Goal: Find contact information: Find contact information

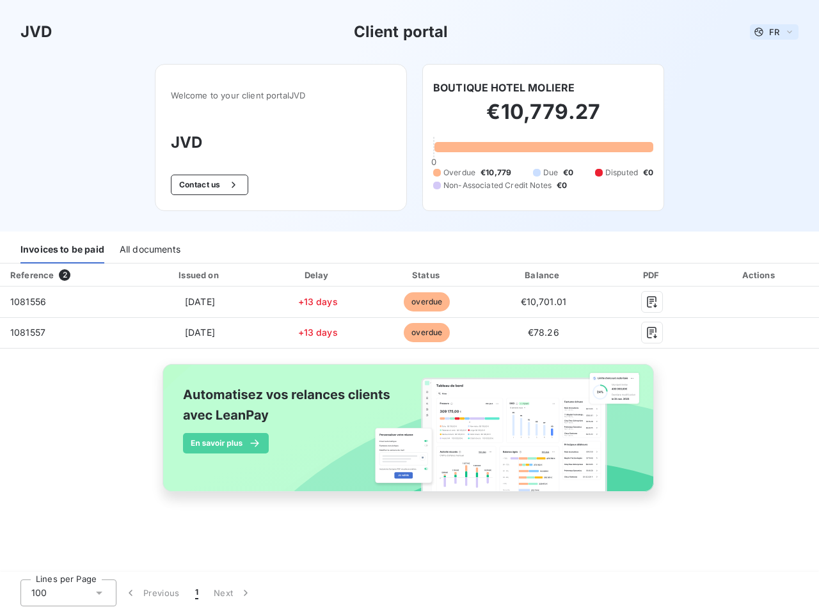
click at [774, 32] on span "FR" at bounding box center [774, 32] width 10 height 10
click at [207, 185] on button "Contact us" at bounding box center [209, 185] width 77 height 20
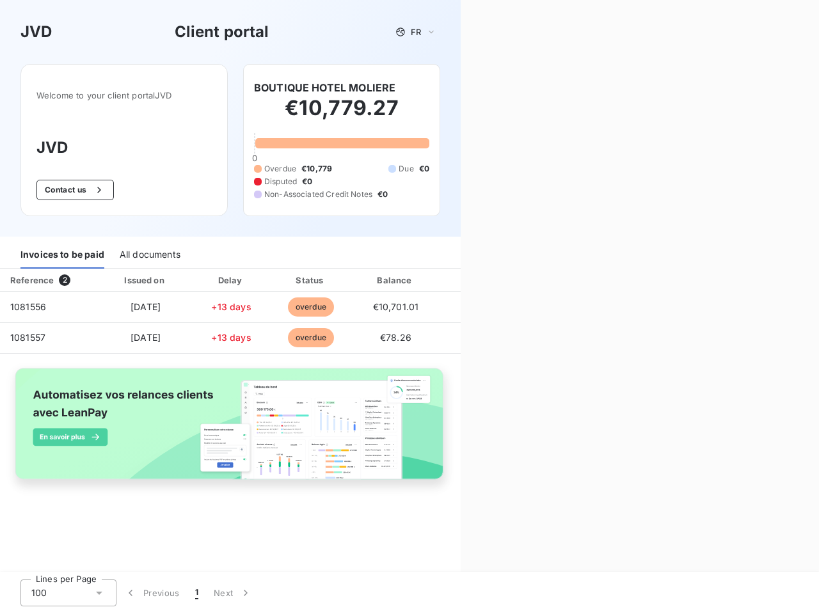
click at [504, 88] on div "Contact us Fill out the form below, and a member of our team will get back to y…" at bounding box center [640, 307] width 358 height 614
click at [62, 250] on div "Invoices to be paid" at bounding box center [62, 255] width 84 height 27
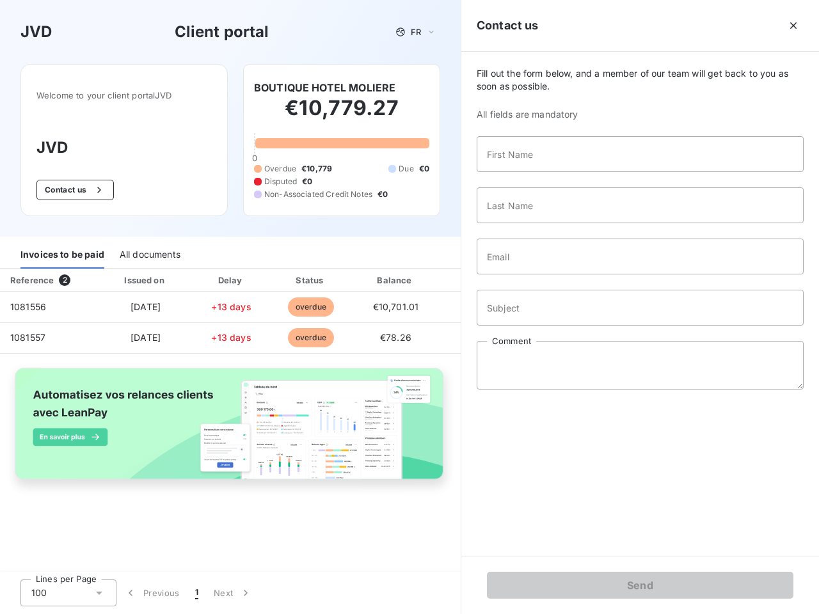
click at [149, 250] on div "All documents" at bounding box center [150, 255] width 61 height 27
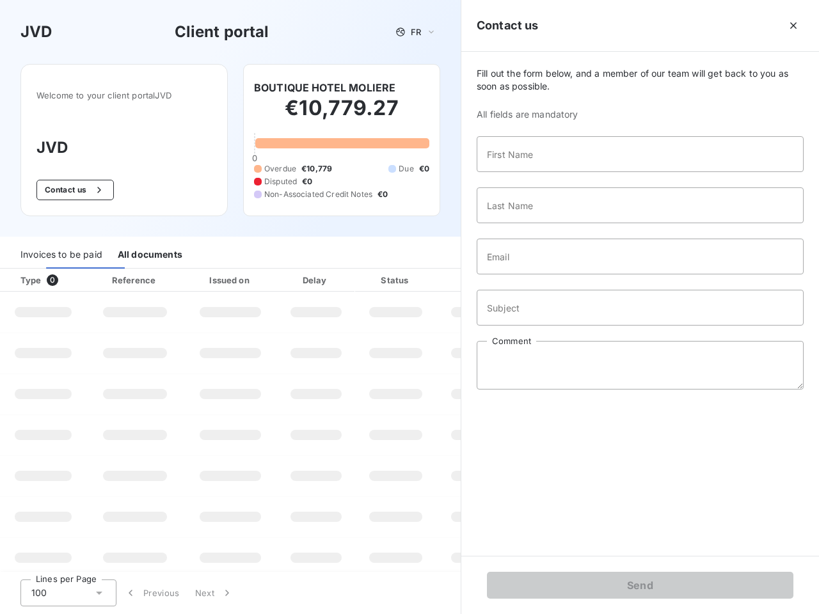
click at [67, 275] on div "Type 0" at bounding box center [48, 280] width 71 height 13
click at [199, 275] on div "Issued on" at bounding box center [230, 280] width 88 height 13
click at [317, 275] on div "Delay" at bounding box center [316, 280] width 73 height 13
click at [427, 275] on div at bounding box center [427, 280] width 13 height 13
click at [543, 275] on div "Fill out the form below, and a member of our team will get back to you as soon …" at bounding box center [640, 304] width 358 height 504
